Goal: Task Accomplishment & Management: Manage account settings

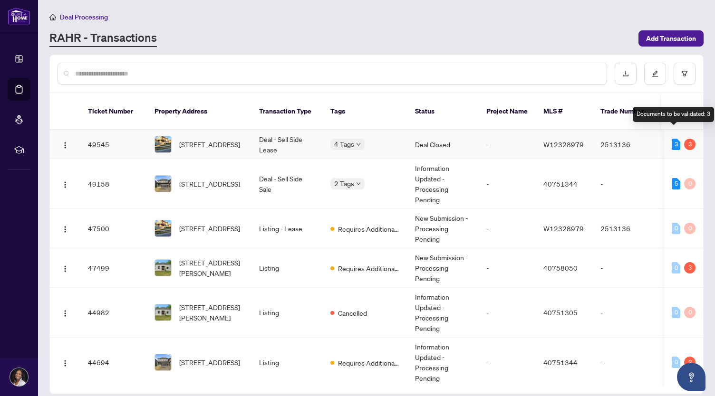
click at [674, 139] on div "3" at bounding box center [675, 144] width 9 height 11
click at [687, 139] on div "3" at bounding box center [689, 144] width 11 height 11
click at [684, 139] on div "3" at bounding box center [689, 144] width 11 height 11
click at [67, 142] on img "button" at bounding box center [65, 146] width 8 height 8
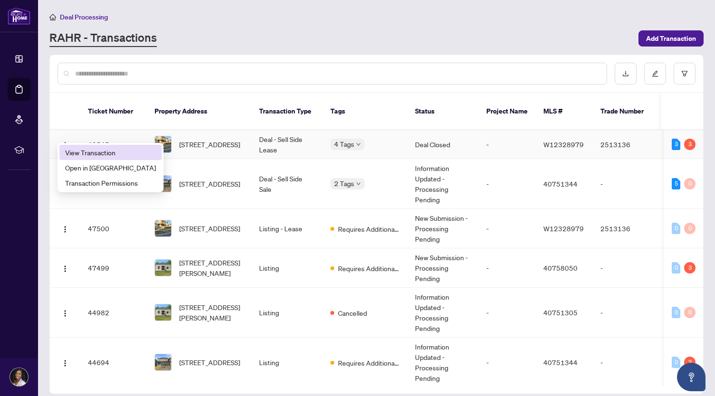
click at [90, 153] on span "View Transaction" at bounding box center [110, 152] width 91 height 10
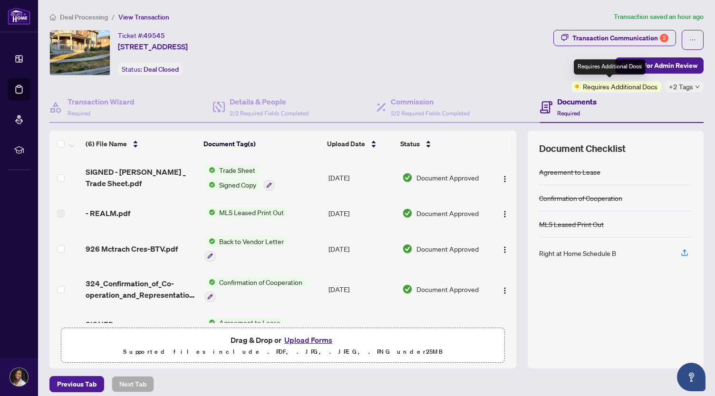
click at [633, 86] on span "Requires Additional Docs" at bounding box center [619, 86] width 75 height 10
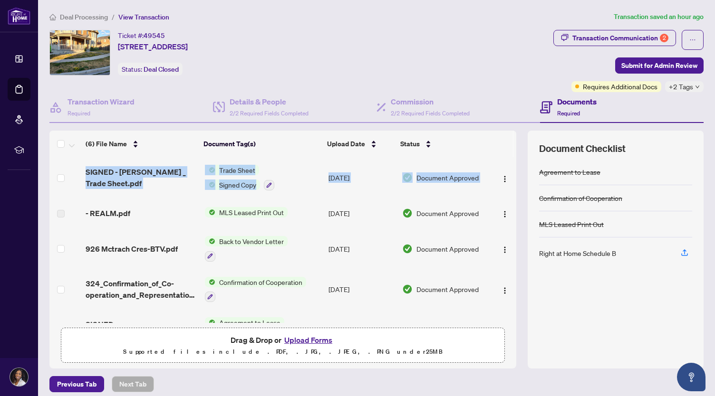
drag, startPoint x: 505, startPoint y: 176, endPoint x: 509, endPoint y: 243, distance: 67.1
click at [509, 243] on div "(6) File Name Document Tag(s) Upload Date Status SIGNED - [PERSON_NAME] _ Trade…" at bounding box center [376, 250] width 654 height 238
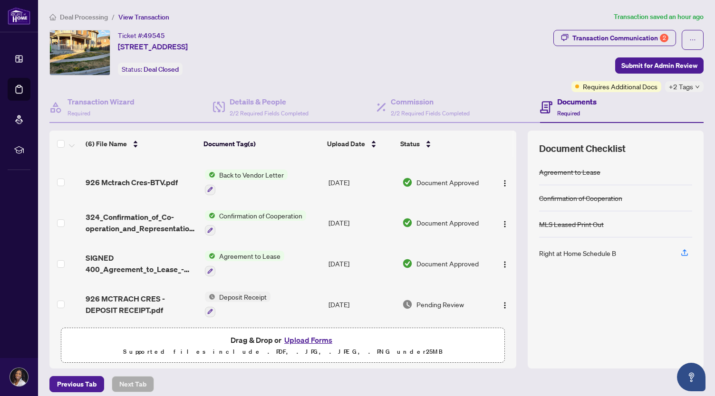
scroll to position [70, 0]
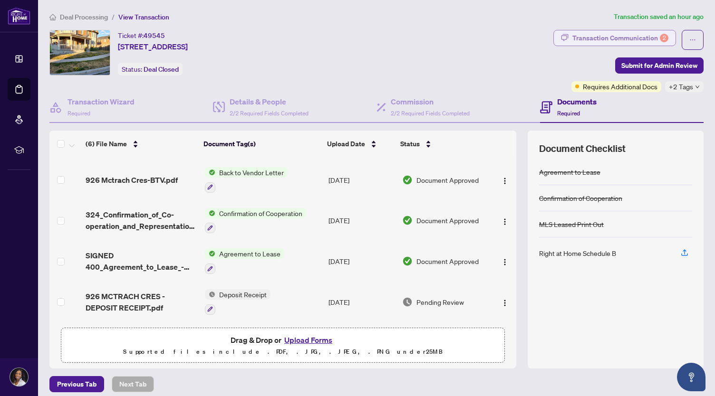
click at [619, 36] on div "Transaction Communication 2" at bounding box center [620, 37] width 96 height 15
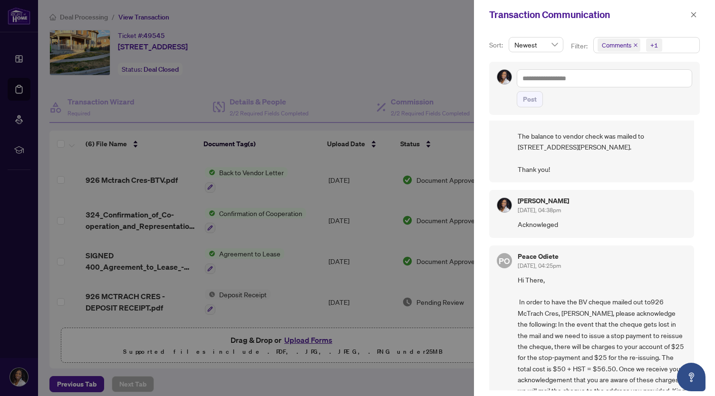
scroll to position [240, 0]
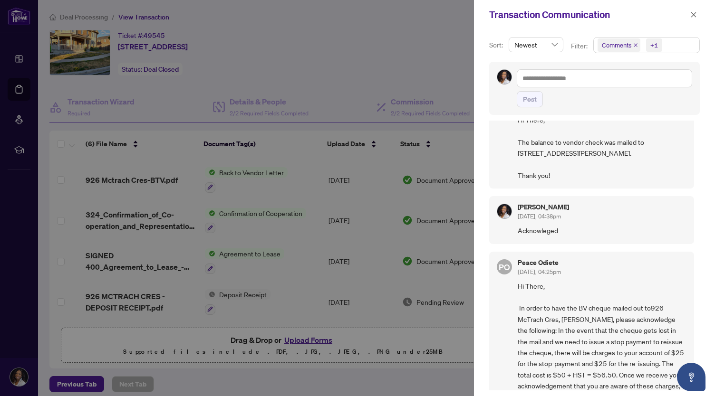
click at [145, 16] on div at bounding box center [357, 198] width 715 height 396
click at [138, 17] on div at bounding box center [357, 198] width 715 height 396
click at [93, 16] on div at bounding box center [357, 198] width 715 height 396
click at [70, 105] on div at bounding box center [357, 198] width 715 height 396
click at [20, 54] on div at bounding box center [357, 198] width 715 height 396
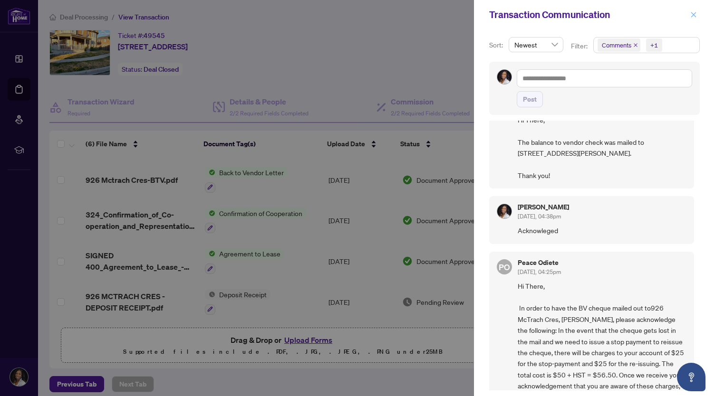
click at [690, 16] on icon "close" at bounding box center [693, 14] width 7 height 7
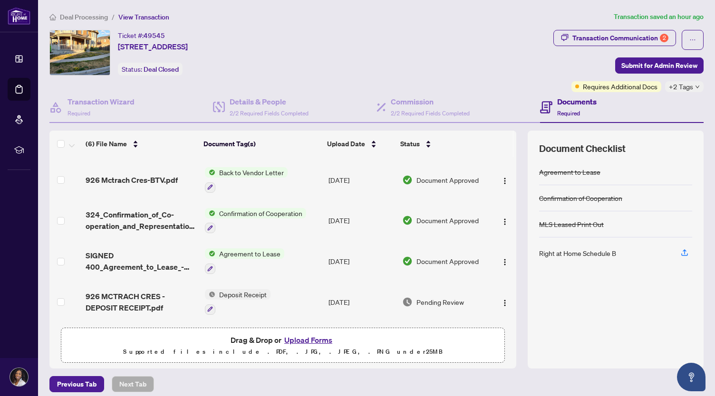
click at [137, 18] on span "View Transaction" at bounding box center [143, 17] width 51 height 9
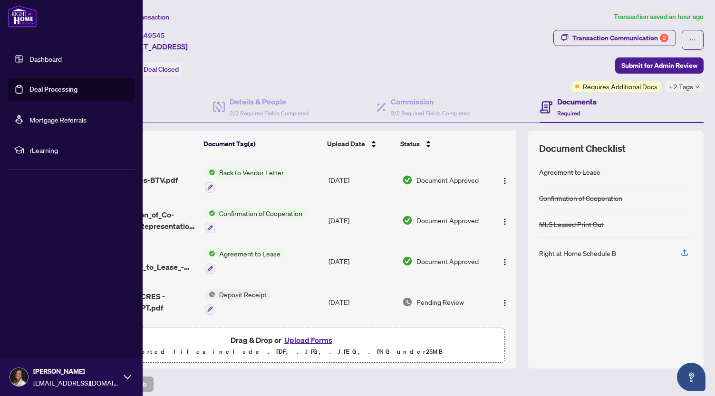
click at [37, 88] on link "Deal Processing" at bounding box center [53, 89] width 48 height 9
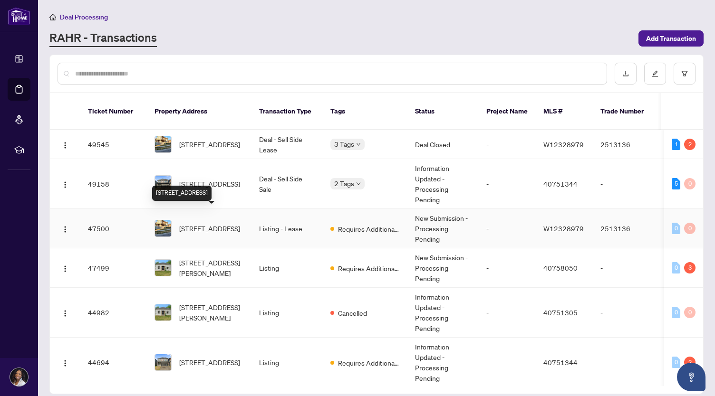
click at [189, 223] on span "[STREET_ADDRESS]" at bounding box center [209, 228] width 61 height 10
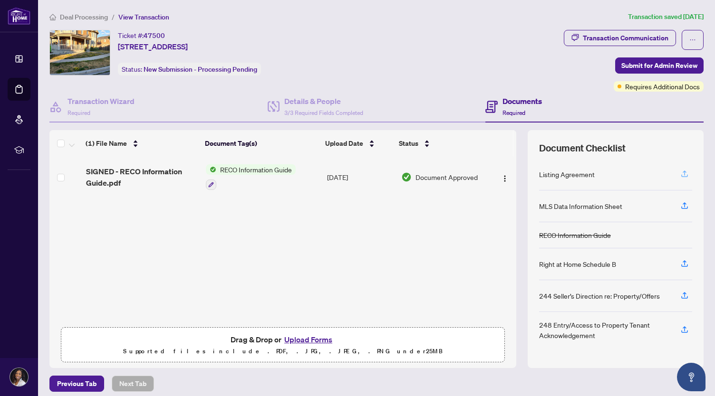
click at [682, 172] on icon "button" at bounding box center [684, 173] width 4 height 5
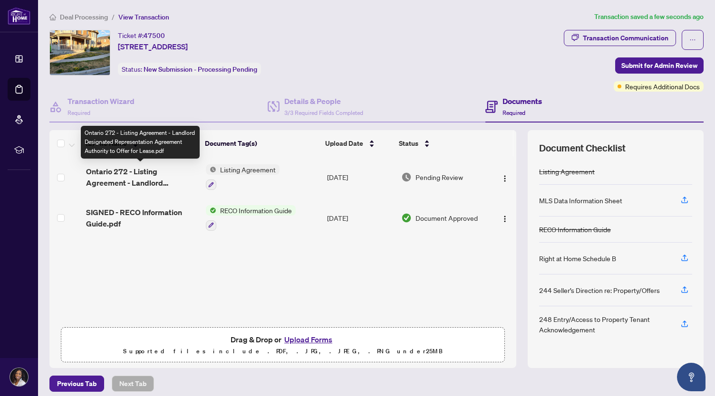
click at [126, 172] on span "Ontario 272 - Listing Agreement - Landlord Designated Representation Agreement …" at bounding box center [142, 177] width 112 height 23
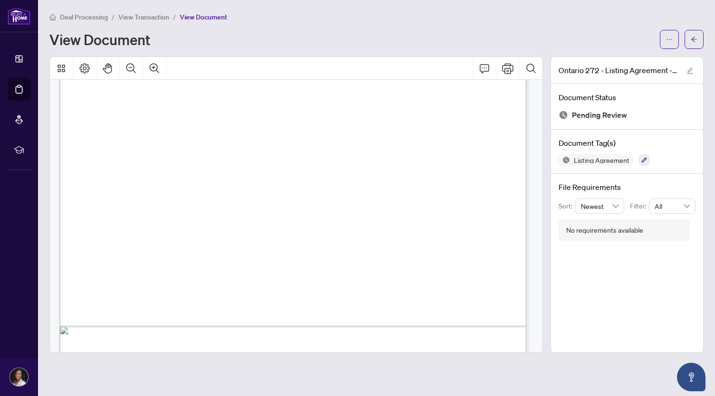
scroll to position [2729, 0]
click at [696, 38] on icon "arrow-left" at bounding box center [693, 39] width 7 height 7
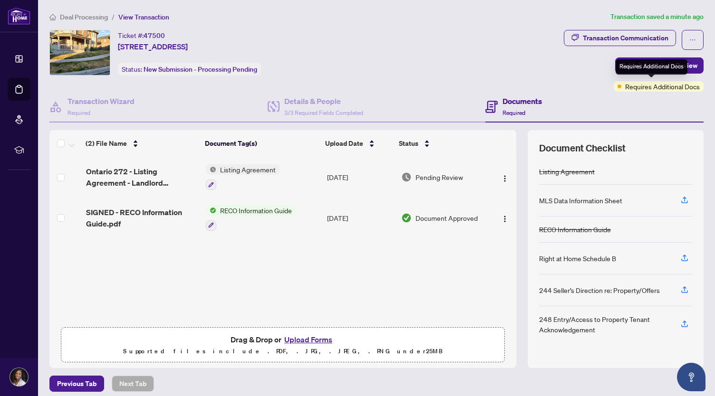
click at [658, 62] on div "Requires Additional Docs" at bounding box center [651, 66] width 72 height 15
click at [627, 60] on div "Requires Additional Docs" at bounding box center [651, 66] width 72 height 15
click at [615, 62] on button "Submit for Admin Review" at bounding box center [659, 65] width 88 height 16
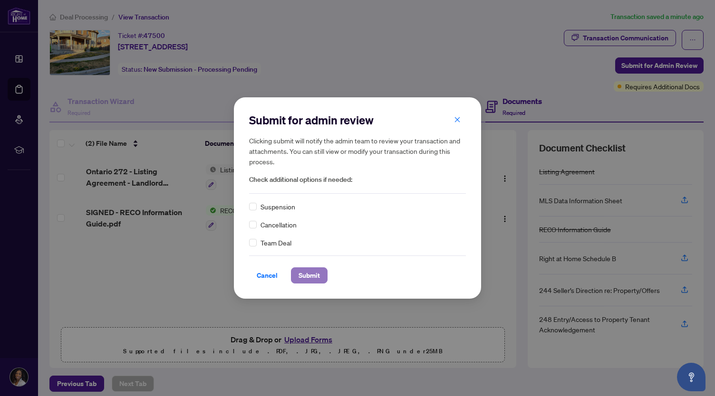
click at [308, 274] on span "Submit" at bounding box center [308, 275] width 21 height 15
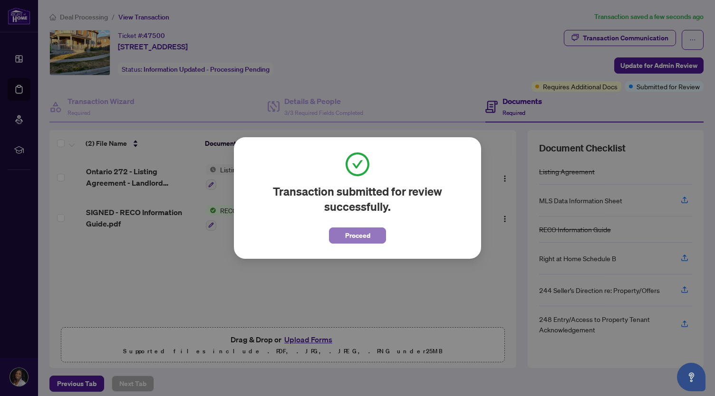
click at [356, 233] on span "Proceed" at bounding box center [357, 235] width 25 height 15
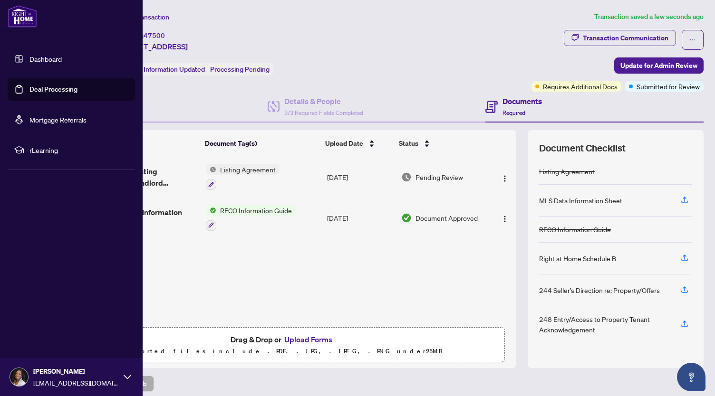
click at [29, 85] on link "Deal Processing" at bounding box center [53, 89] width 48 height 9
